Goal: Task Accomplishment & Management: Use online tool/utility

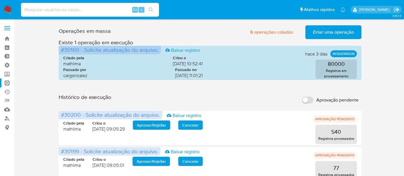
scroll to position [128, 0]
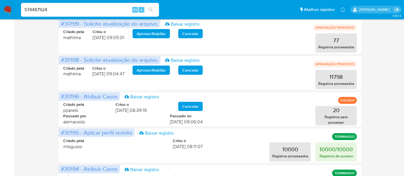
type input "574487924"
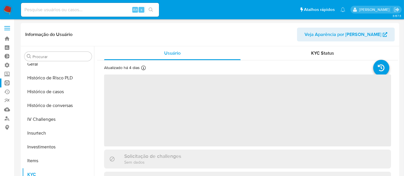
scroll to position [270, 0]
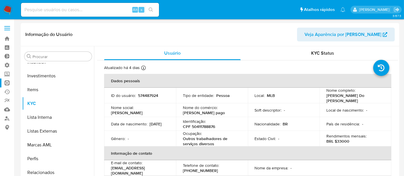
select select "10"
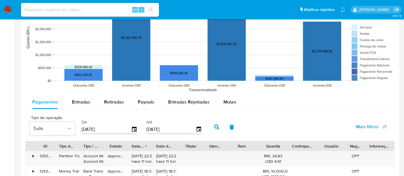
scroll to position [447, 0]
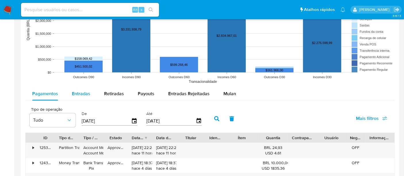
click at [84, 92] on span "Entradas" at bounding box center [81, 93] width 18 height 7
select select "10"
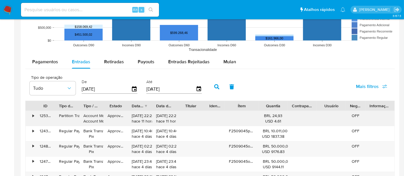
click at [29, 113] on div "•" at bounding box center [31, 118] width 10 height 15
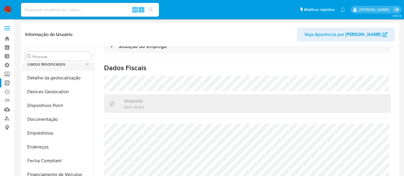
scroll to position [47, 0]
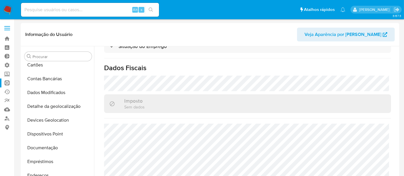
click at [11, 80] on link "Operações em massa" at bounding box center [34, 83] width 68 height 9
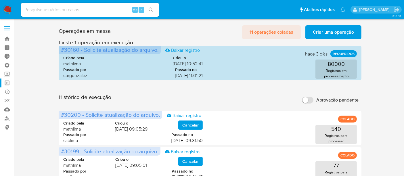
click at [273, 31] on span "11 operações coladas" at bounding box center [272, 32] width 44 height 13
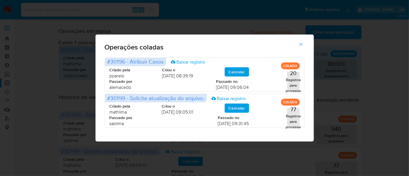
click at [303, 42] on icon "button" at bounding box center [300, 44] width 5 height 5
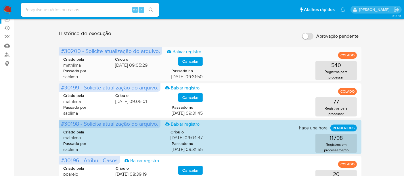
scroll to position [96, 0]
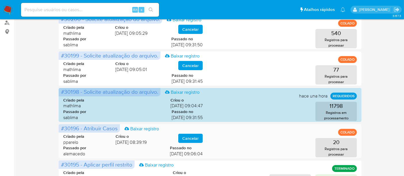
drag, startPoint x: 159, startPoint y: 153, endPoint x: 209, endPoint y: 153, distance: 49.2
click at [209, 153] on div "Criado pela pparelo Criou o 08/09/2025 08:39:19 Cancelar Passado por alemacedo …" at bounding box center [210, 144] width 294 height 35
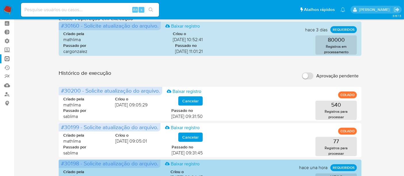
scroll to position [0, 0]
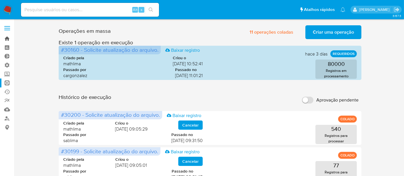
click at [7, 39] on link "Bandeja" at bounding box center [34, 38] width 68 height 9
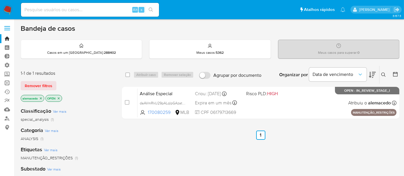
click at [7, 80] on link "Operações em massa" at bounding box center [34, 83] width 68 height 9
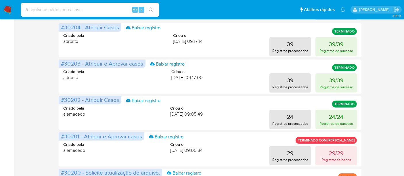
scroll to position [223, 0]
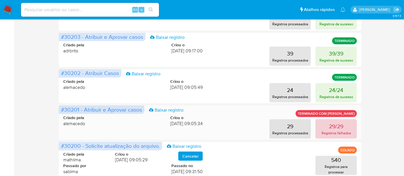
click at [344, 127] on button "29/29 Registros falhados" at bounding box center [336, 128] width 41 height 19
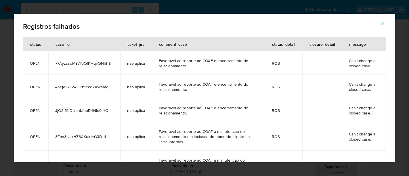
click at [380, 22] on icon "button" at bounding box center [382, 23] width 5 height 5
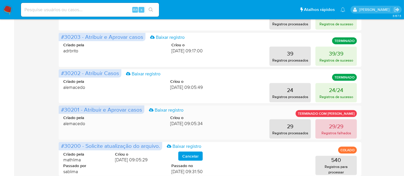
click at [332, 129] on p "29/29" at bounding box center [336, 126] width 14 height 8
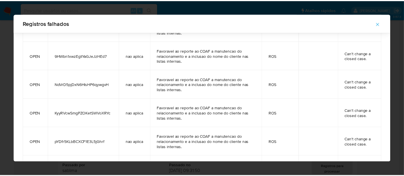
scroll to position [552, 0]
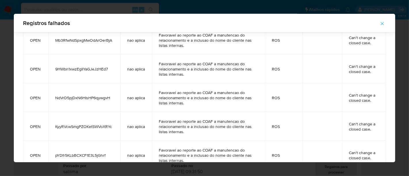
click at [386, 22] on button "button" at bounding box center [382, 24] width 20 height 14
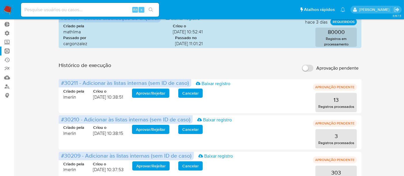
scroll to position [0, 0]
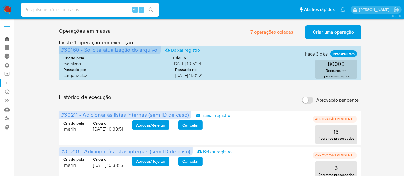
click at [12, 35] on link "Bandeja" at bounding box center [34, 38] width 68 height 9
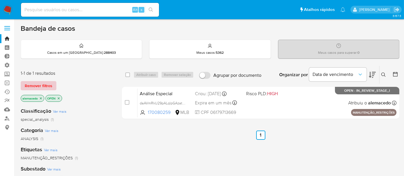
click at [44, 82] on span "Remover filtros" at bounding box center [39, 86] width 28 height 8
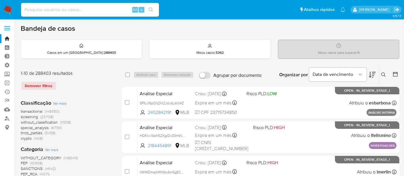
click at [381, 72] on button at bounding box center [384, 74] width 9 height 7
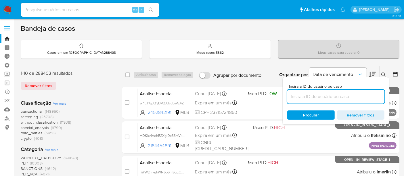
click at [311, 96] on input at bounding box center [335, 96] width 97 height 7
type input "hozliUUzVCI6t5y98Z5tlVrX"
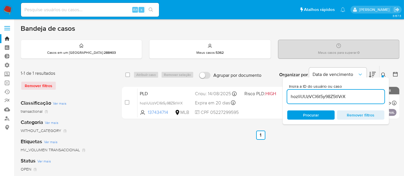
click at [383, 75] on div at bounding box center [383, 76] width 2 height 2
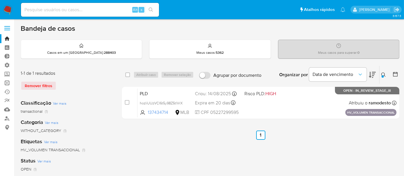
click at [6, 81] on link "Operações em massa" at bounding box center [34, 83] width 68 height 9
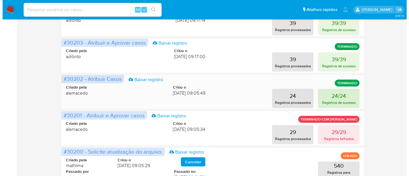
scroll to position [223, 0]
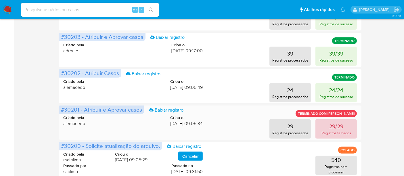
click at [337, 127] on p "29/29" at bounding box center [336, 126] width 14 height 8
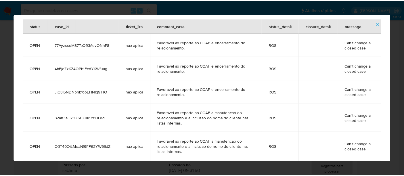
scroll to position [27, 0]
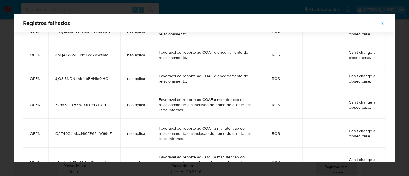
click at [383, 22] on icon "button" at bounding box center [382, 23] width 3 height 3
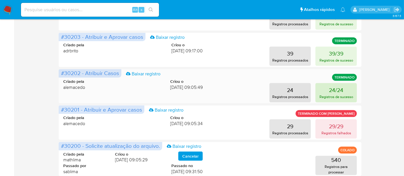
click at [337, 95] on p "Registros de sucesso" at bounding box center [337, 96] width 34 height 5
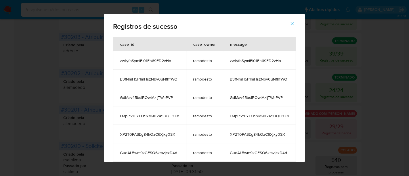
click at [295, 22] on icon "button" at bounding box center [292, 23] width 5 height 5
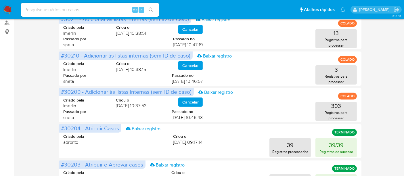
scroll to position [0, 0]
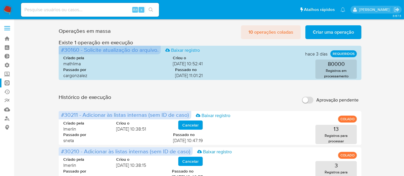
click at [272, 31] on span "10 operações coladas" at bounding box center [271, 32] width 45 height 13
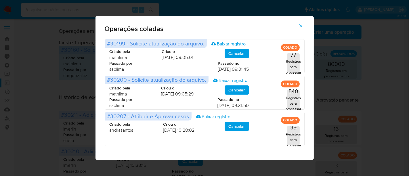
click at [364, 102] on div "Operações coladas #30199 - Solicite atualização do arquivo. Baixar registro COL…" at bounding box center [204, 88] width 409 height 176
click at [304, 24] on button "button" at bounding box center [301, 26] width 20 height 14
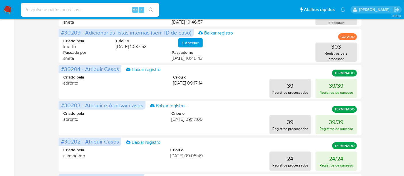
scroll to position [192, 0]
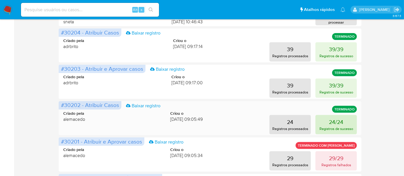
click at [337, 125] on p "24/24" at bounding box center [336, 122] width 14 height 8
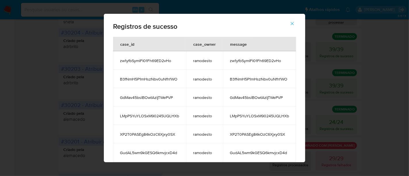
click at [292, 24] on icon "button" at bounding box center [292, 23] width 5 height 5
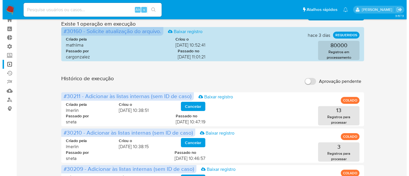
scroll to position [0, 0]
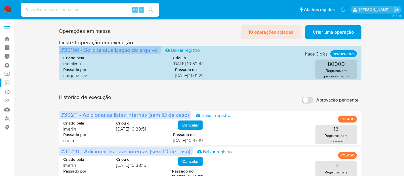
click at [288, 35] on span "10 operações coladas" at bounding box center [271, 32] width 45 height 13
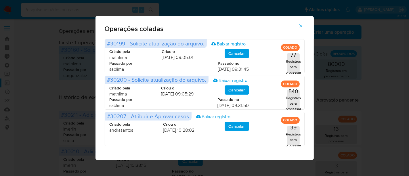
click at [299, 26] on icon "button" at bounding box center [300, 25] width 5 height 5
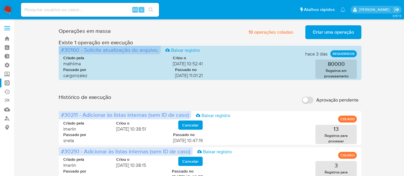
click at [331, 36] on span "Criar uma operação" at bounding box center [333, 32] width 41 height 13
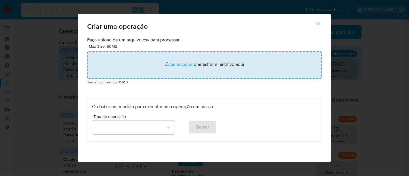
click at [184, 68] on input "file" at bounding box center [204, 65] width 235 height 28
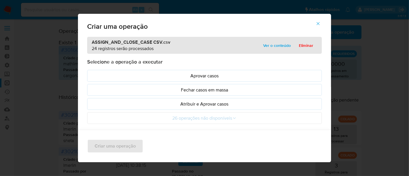
click at [268, 45] on span "Ver o conteúdo" at bounding box center [277, 45] width 28 height 8
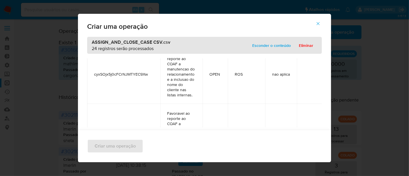
click at [270, 46] on span "Esconder o conteúdo" at bounding box center [271, 45] width 39 height 8
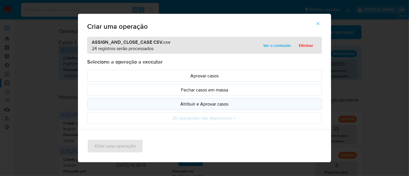
click at [193, 100] on button "Atribuir e Aprovar casos" at bounding box center [204, 104] width 235 height 12
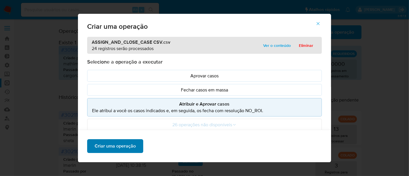
click at [109, 144] on span "Criar uma operação" at bounding box center [115, 146] width 41 height 13
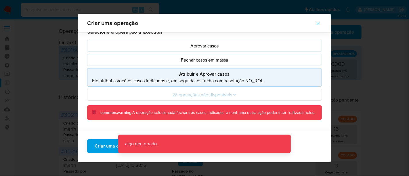
scroll to position [59, 0]
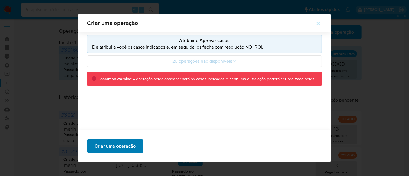
click at [117, 149] on span "Criar uma operação" at bounding box center [115, 146] width 41 height 13
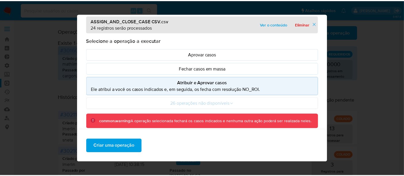
scroll to position [0, 0]
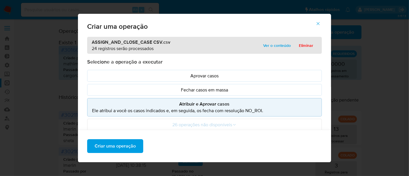
click at [320, 23] on icon "button" at bounding box center [318, 23] width 5 height 5
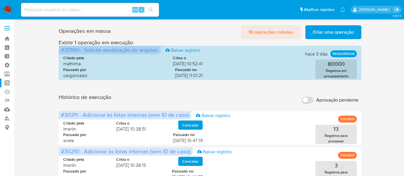
click at [277, 29] on span "10 operações coladas" at bounding box center [271, 32] width 45 height 13
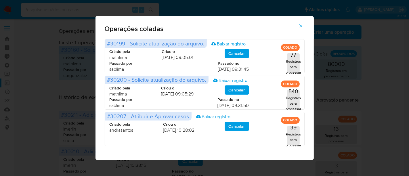
click at [302, 28] on icon "button" at bounding box center [300, 25] width 5 height 5
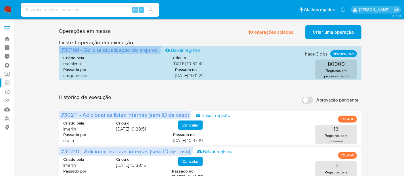
click at [333, 32] on span "Criar uma operação" at bounding box center [333, 32] width 41 height 13
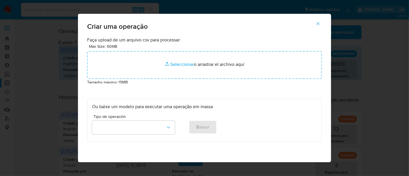
click at [324, 22] on button "button" at bounding box center [318, 24] width 20 height 14
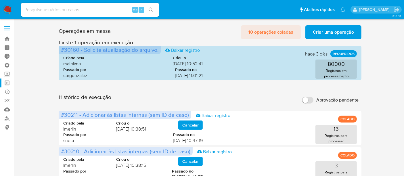
click at [274, 34] on span "10 operações coladas" at bounding box center [271, 32] width 45 height 13
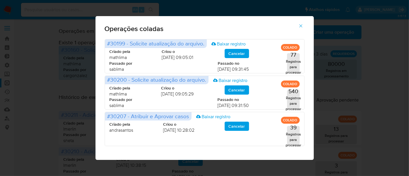
click at [304, 26] on button "button" at bounding box center [301, 26] width 20 height 14
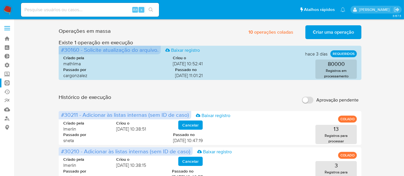
click at [328, 35] on span "Criar uma operação" at bounding box center [333, 32] width 41 height 13
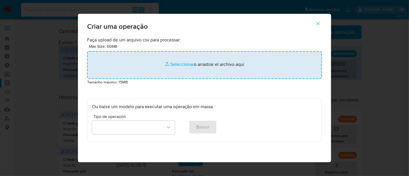
click at [175, 64] on input "file" at bounding box center [204, 65] width 235 height 28
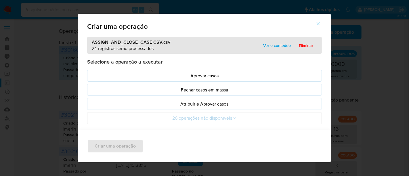
click at [278, 45] on span "Ver o conteúdo" at bounding box center [277, 45] width 28 height 8
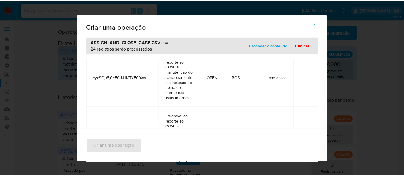
scroll to position [543, 0]
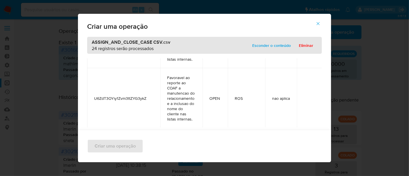
click at [279, 43] on span "Esconder o conteúdo" at bounding box center [271, 45] width 39 height 8
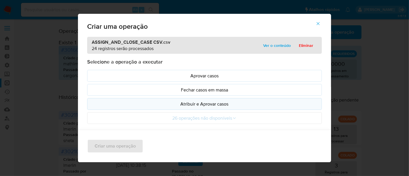
click at [219, 103] on p "Atribuir e Aprovar casos" at bounding box center [204, 104] width 225 height 7
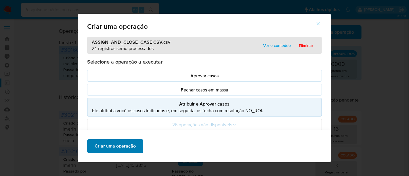
click at [125, 148] on span "Criar uma operação" at bounding box center [115, 146] width 41 height 13
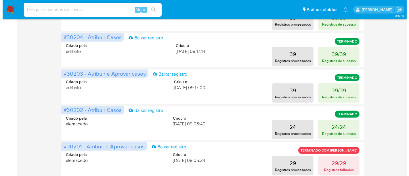
scroll to position [288, 0]
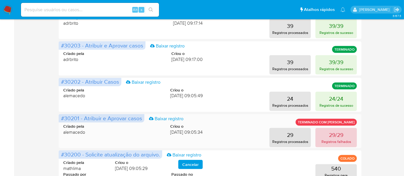
click at [334, 135] on p "29/29" at bounding box center [336, 135] width 14 height 8
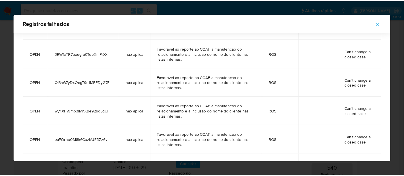
scroll to position [347, 0]
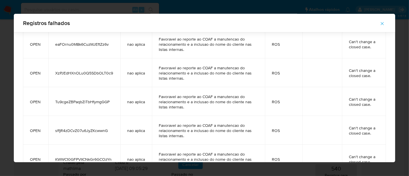
click at [382, 22] on icon "button" at bounding box center [382, 23] width 5 height 5
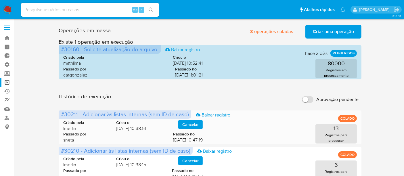
scroll to position [0, 0]
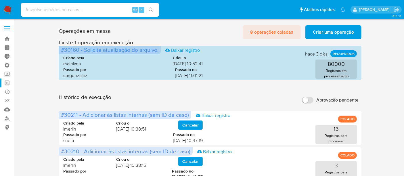
click at [276, 32] on span "8 operações coladas" at bounding box center [271, 32] width 43 height 13
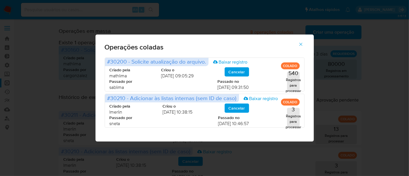
click at [303, 41] on span "button" at bounding box center [300, 44] width 5 height 13
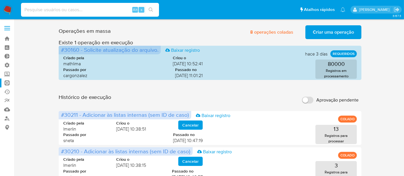
click at [46, 9] on input at bounding box center [90, 9] width 138 height 7
paste input "35aejX53WD0WWRQGOSAwYqdR"
type input "35aejX53WD0WWRQGOSAwYqdR"
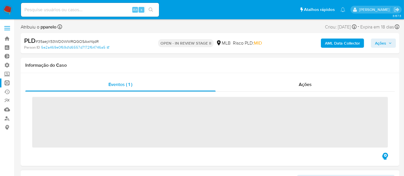
scroll to position [270, 0]
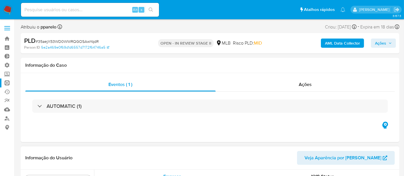
select select "10"
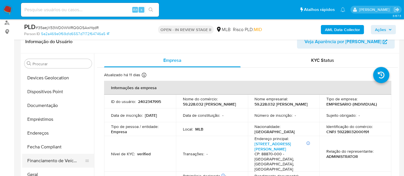
scroll to position [128, 0]
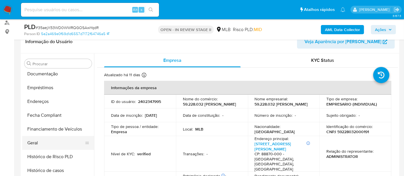
click at [46, 141] on button "Geral" at bounding box center [55, 143] width 67 height 14
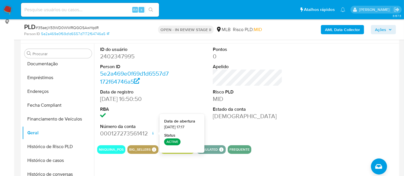
scroll to position [96, 0]
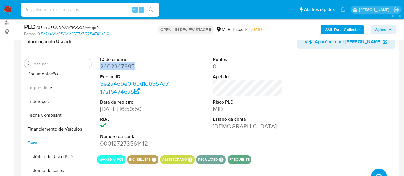
drag, startPoint x: 99, startPoint y: 67, endPoint x: 133, endPoint y: 68, distance: 33.9
click at [133, 68] on div "ID do usuário 2402347995 Person ID 5e2a469e0f69d1d6557d7172f64746a5 Data de reg…" at bounding box center [134, 101] width 75 height 97
copy dd "2402347995"
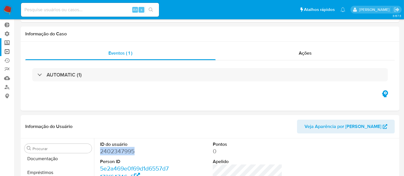
scroll to position [0, 0]
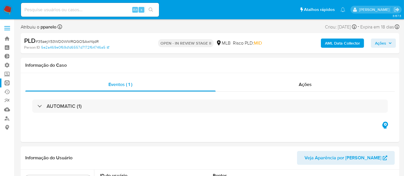
click at [5, 82] on link "Operações em massa" at bounding box center [34, 83] width 68 height 9
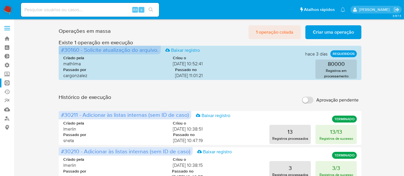
click at [286, 32] on span "1 operação colada" at bounding box center [274, 32] width 37 height 13
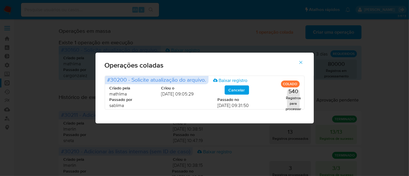
click at [303, 63] on icon "button" at bounding box center [300, 62] width 5 height 5
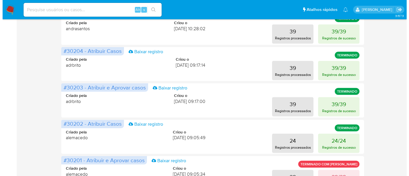
scroll to position [255, 0]
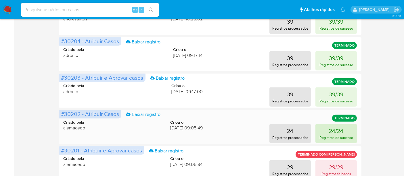
click at [328, 135] on p "Registros de sucesso" at bounding box center [337, 137] width 34 height 5
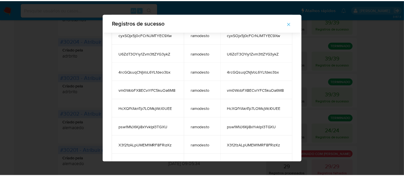
scroll to position [143, 0]
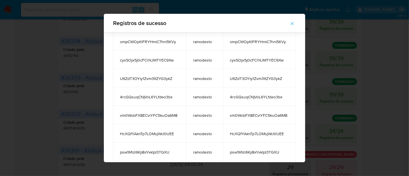
click at [295, 22] on icon "button" at bounding box center [292, 23] width 5 height 5
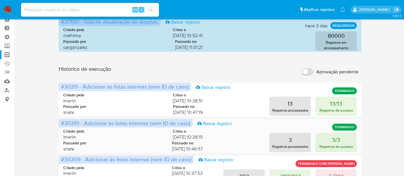
scroll to position [0, 0]
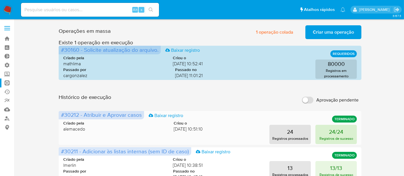
click at [340, 133] on p "24/24" at bounding box center [336, 132] width 14 height 8
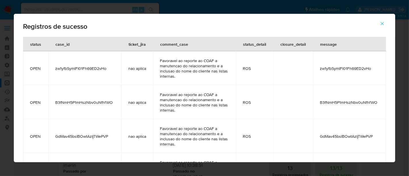
click at [385, 22] on icon "button" at bounding box center [382, 23] width 5 height 5
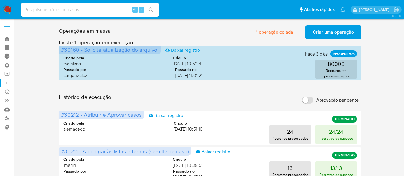
click at [322, 30] on span "Criar uma operação" at bounding box center [333, 32] width 41 height 13
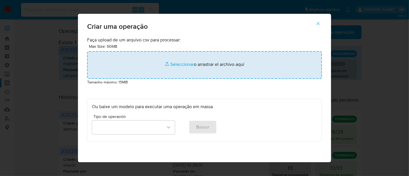
click at [179, 66] on input "file" at bounding box center [204, 65] width 235 height 28
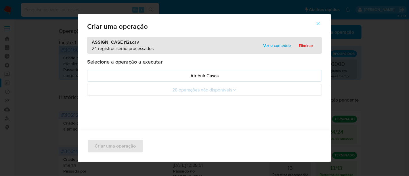
click at [277, 45] on span "Ver o conteúdo" at bounding box center [277, 45] width 28 height 8
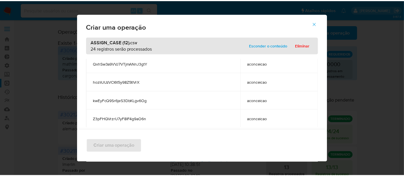
scroll to position [387, 0]
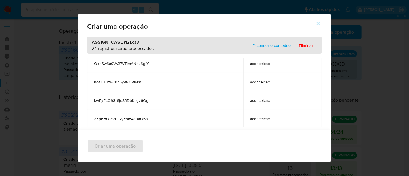
click at [259, 49] on span "Esconder o conteúdo" at bounding box center [271, 45] width 39 height 8
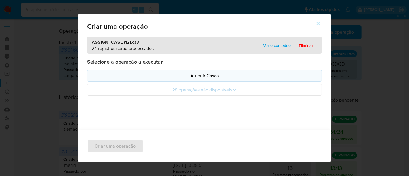
click at [195, 76] on p "Atribuir Casos" at bounding box center [204, 75] width 225 height 7
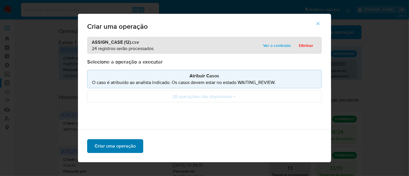
click at [125, 143] on span "Criar uma operação" at bounding box center [115, 146] width 41 height 13
